Goal: Task Accomplishment & Management: Manage account settings

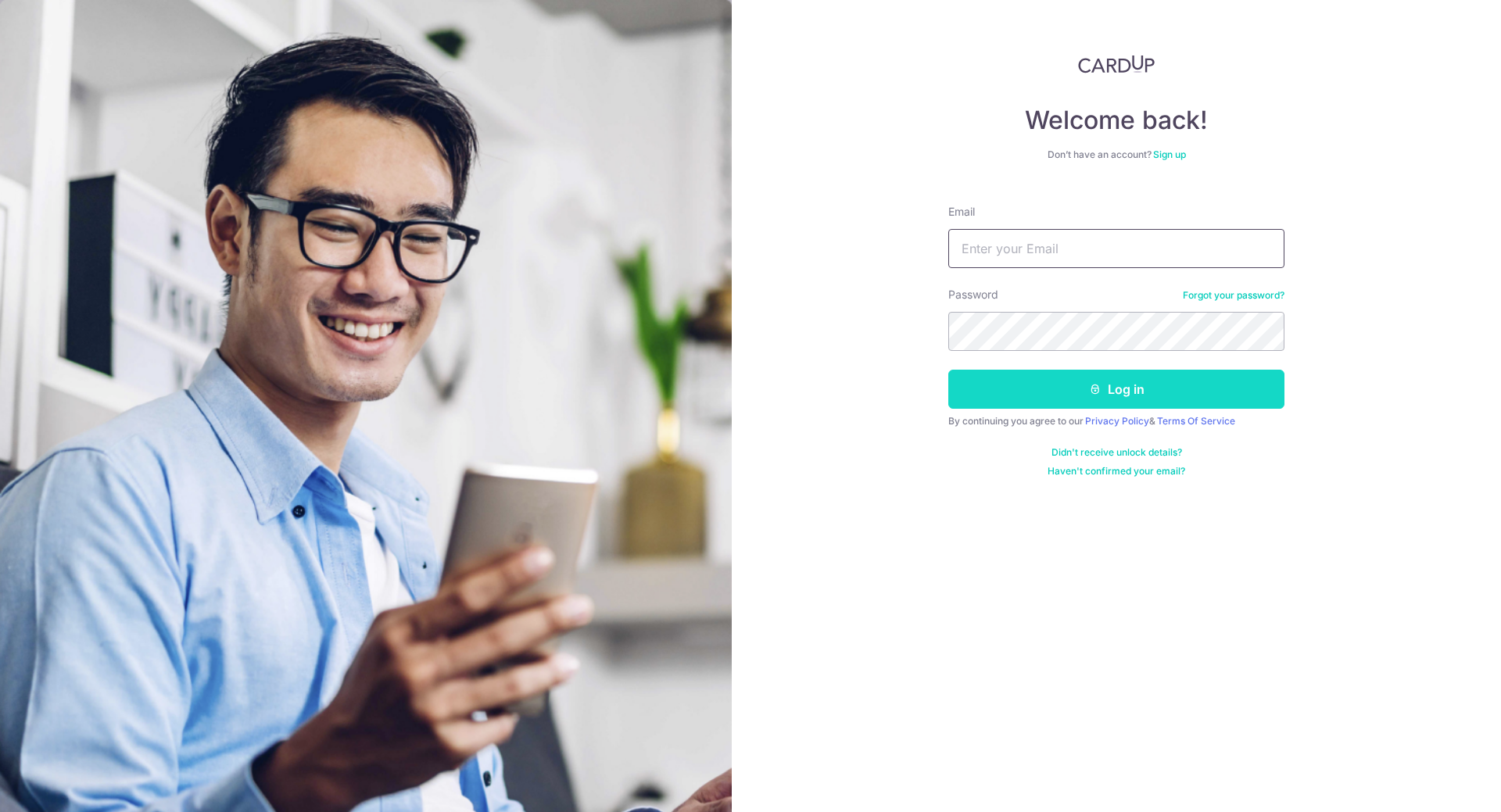
type input "[EMAIL_ADDRESS][DOMAIN_NAME]"
click at [1025, 376] on button "Log in" at bounding box center [1116, 389] width 336 height 39
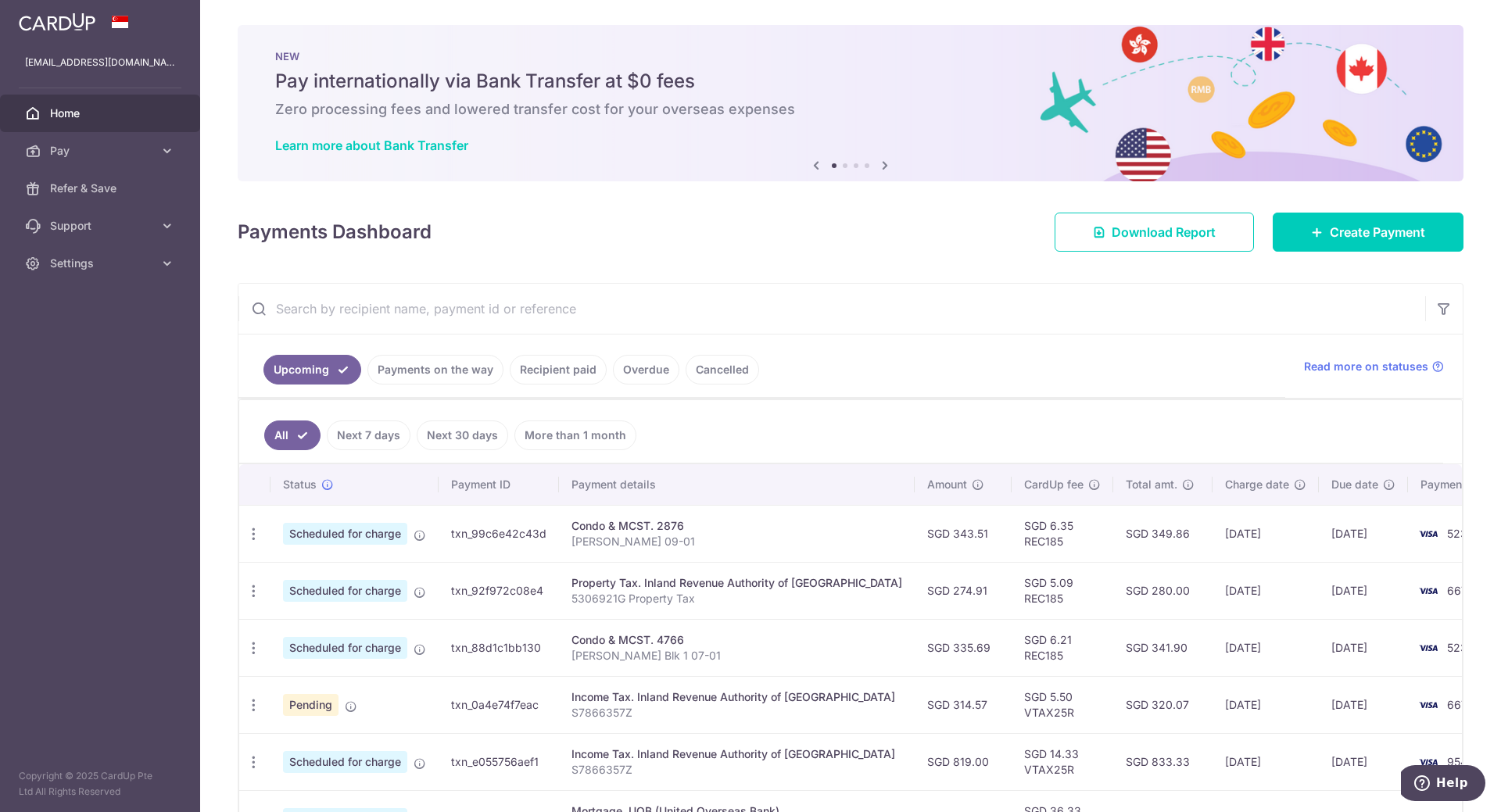
click at [833, 223] on div "Payments Dashboard Download Report Create Payment" at bounding box center [851, 229] width 1226 height 45
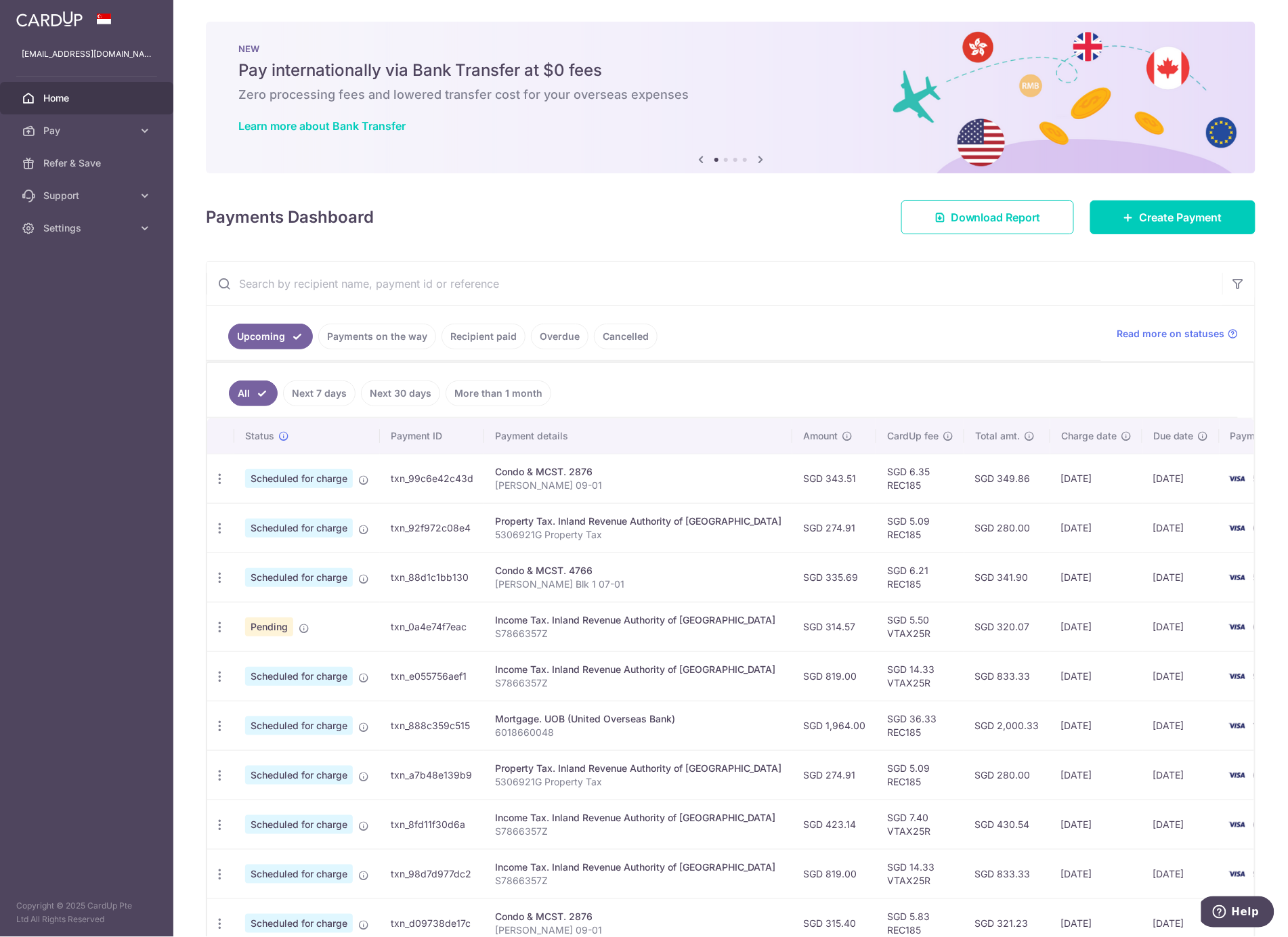
click at [1268, 253] on div "× Pause Schedule Pause all future payments in this series Pause just this one p…" at bounding box center [731, 468] width 1115 height 937
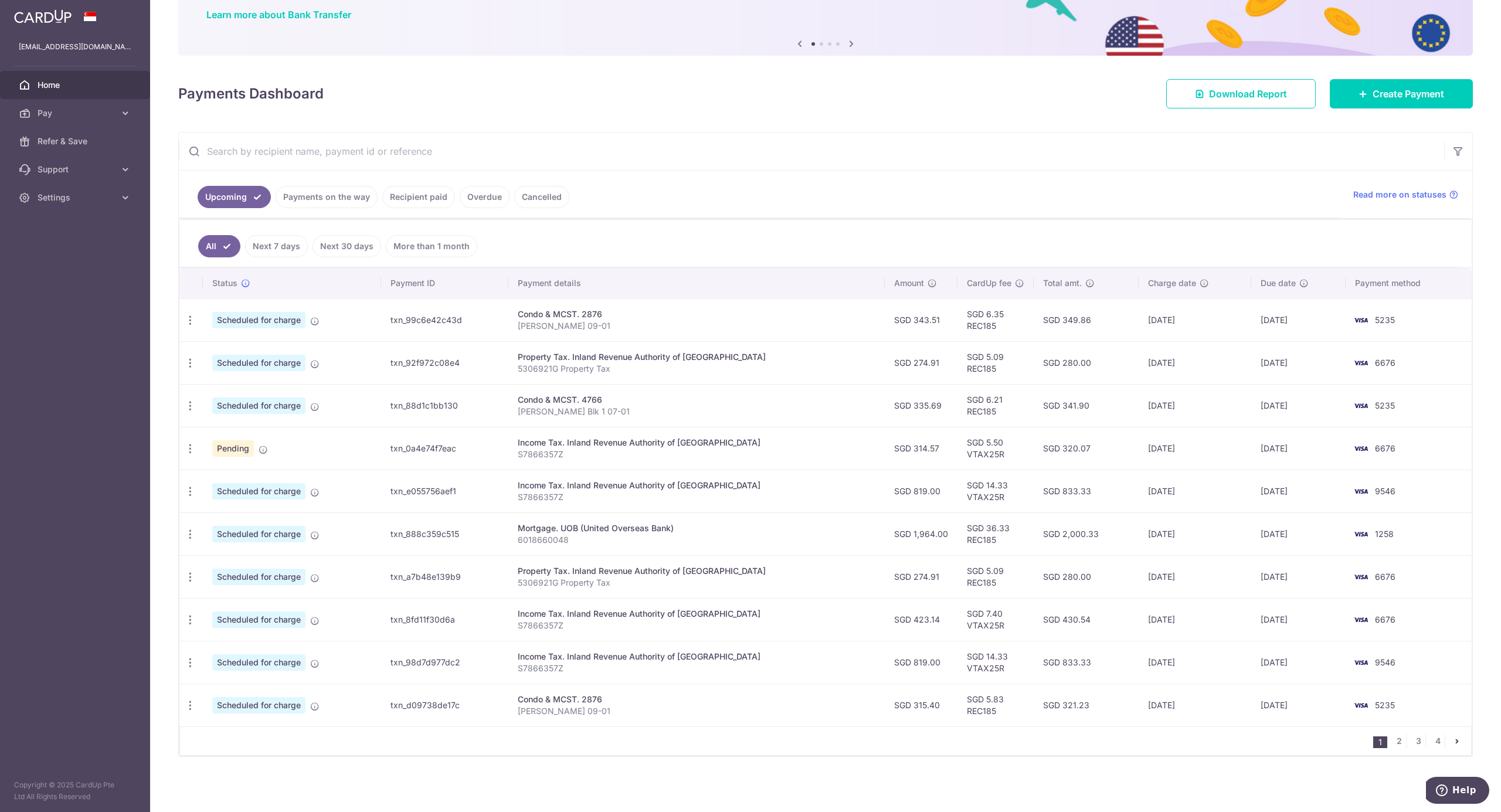
scroll to position [85, 0]
